Goal: Download file/media

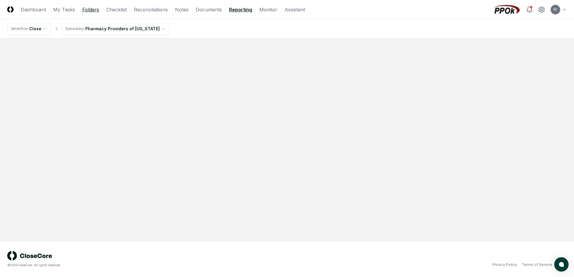
click at [92, 9] on link "Folders" at bounding box center [90, 9] width 17 height 7
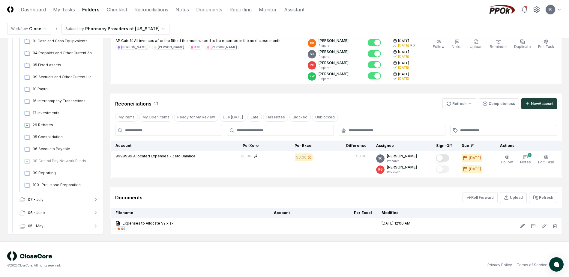
scroll to position [77, 0]
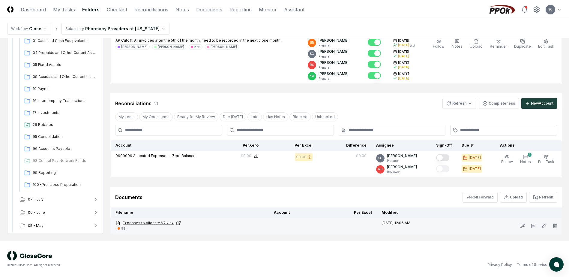
click at [150, 225] on link "Expenses to Allocate V2.xlsx" at bounding box center [190, 223] width 149 height 5
